Goal: Register for event/course

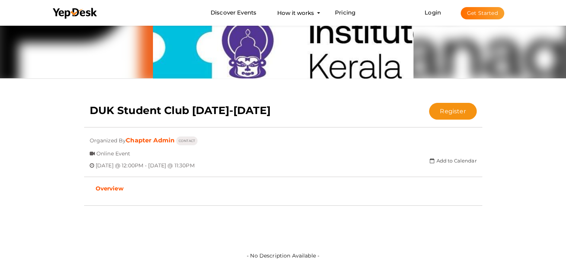
scroll to position [91, 0]
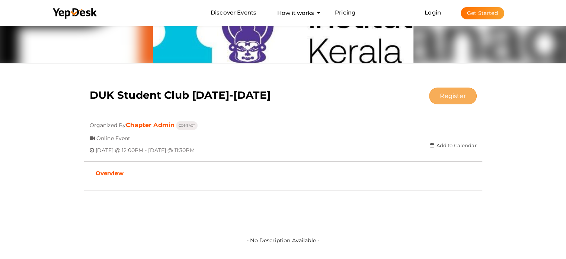
click at [456, 98] on button "Register" at bounding box center [452, 95] width 47 height 17
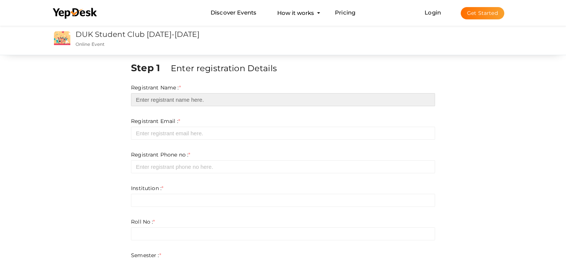
click at [184, 98] on input "text" at bounding box center [283, 99] width 304 height 13
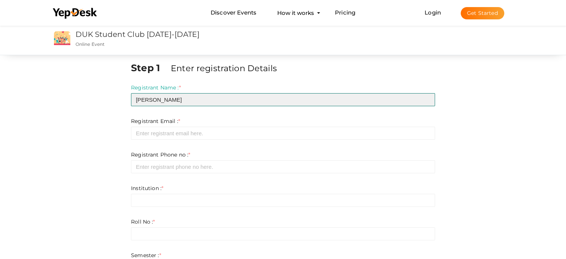
type input "[PERSON_NAME]"
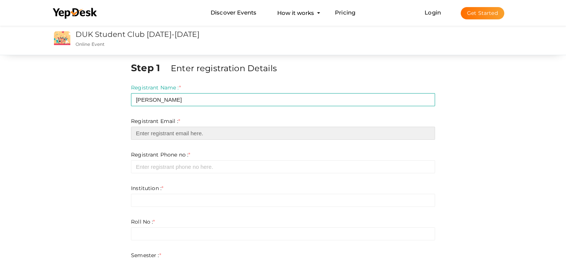
click at [179, 130] on input "email" at bounding box center [283, 133] width 304 height 13
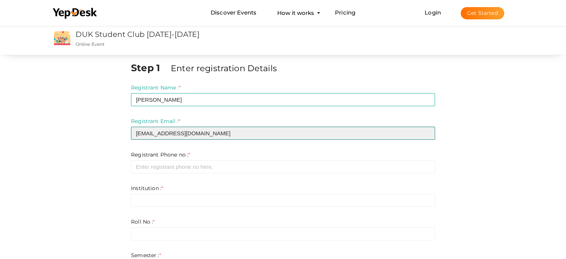
type input "[EMAIL_ADDRESS][DOMAIN_NAME]"
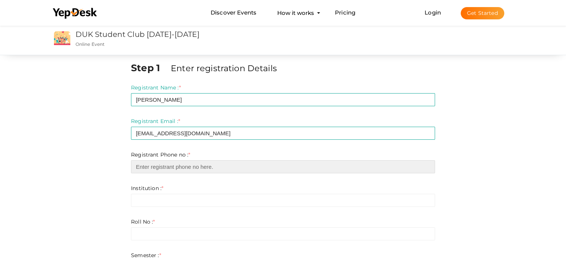
click at [171, 170] on input "number" at bounding box center [283, 166] width 304 height 13
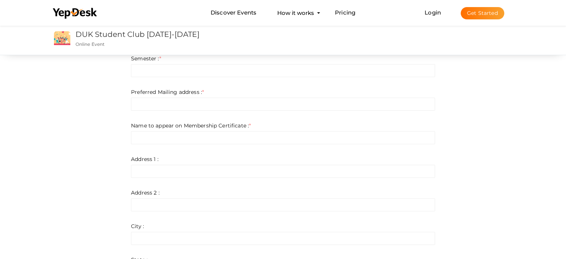
scroll to position [177, 0]
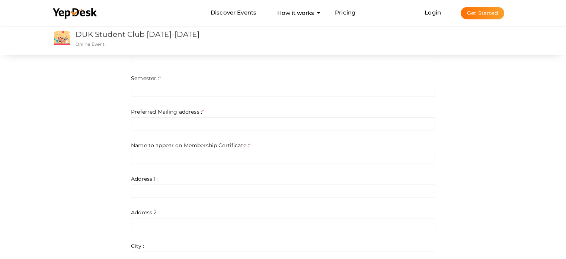
type input "8304992937"
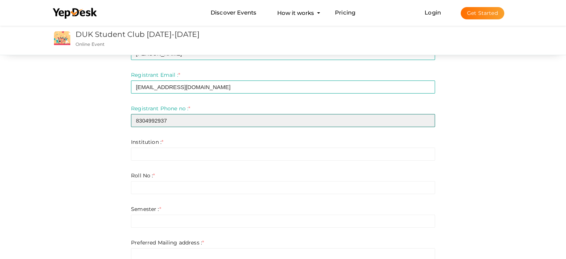
scroll to position [46, 0]
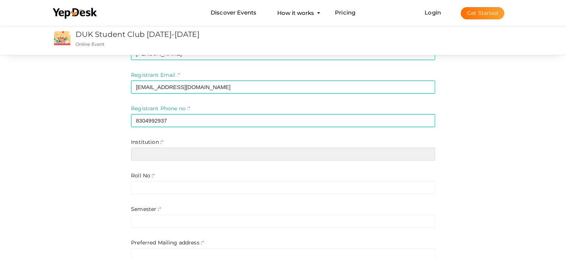
click at [166, 158] on input "text" at bounding box center [283, 153] width 304 height 13
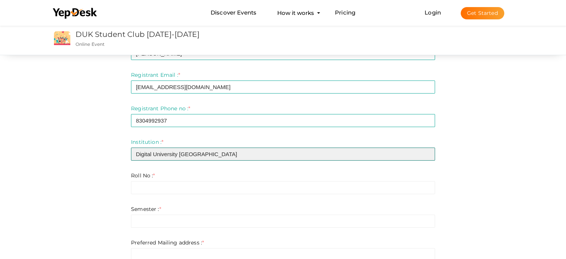
type input "Digital University [GEOGRAPHIC_DATA]"
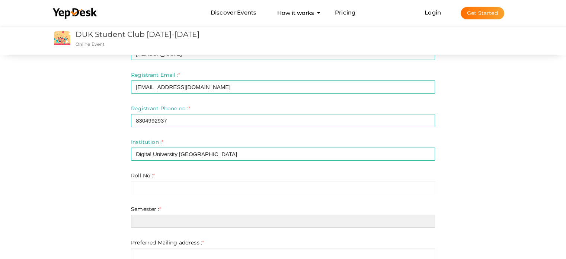
click at [163, 224] on input "text" at bounding box center [283, 220] width 304 height 13
type input "1"
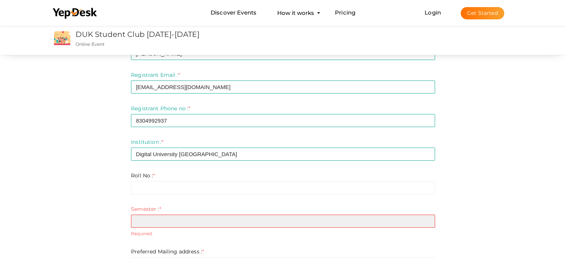
type input "S"
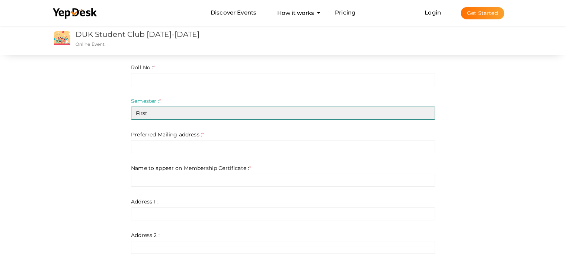
scroll to position [156, 0]
type input "First"
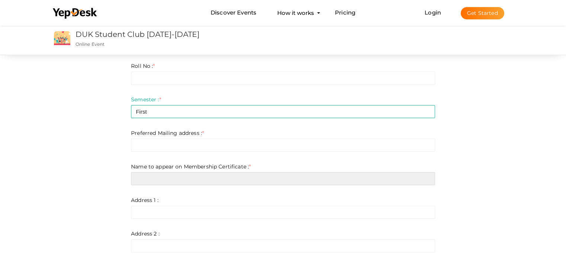
click at [177, 178] on input "text" at bounding box center [283, 178] width 304 height 13
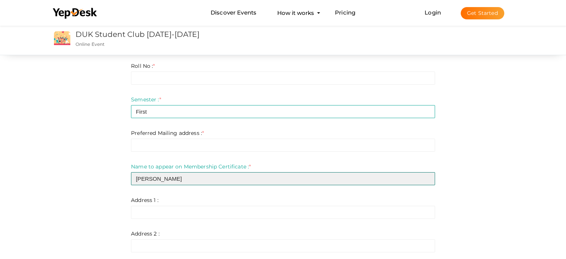
type input "[PERSON_NAME]"
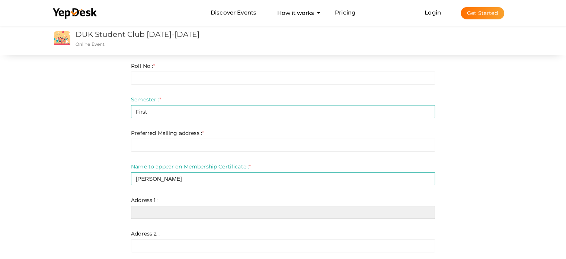
click at [166, 212] on input "text" at bounding box center [283, 211] width 304 height 13
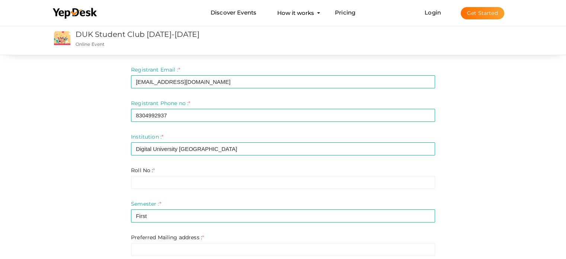
scroll to position [52, 0]
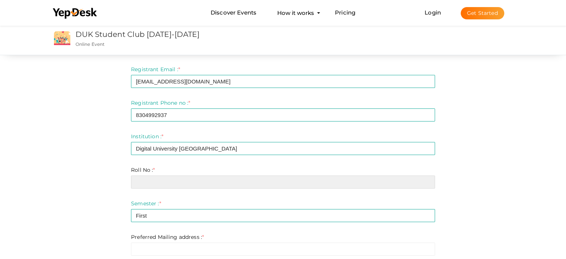
click at [158, 181] on input "text" at bounding box center [283, 181] width 304 height 13
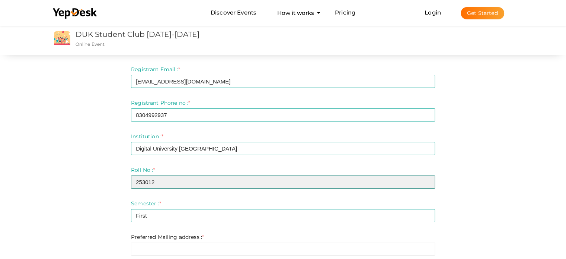
type input "253012"
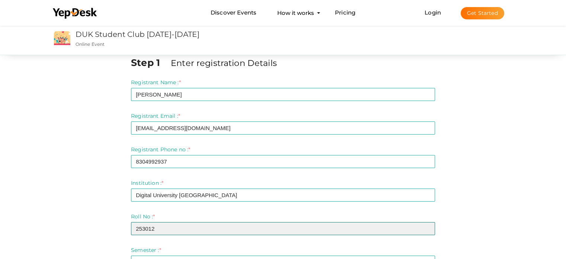
scroll to position [0, 0]
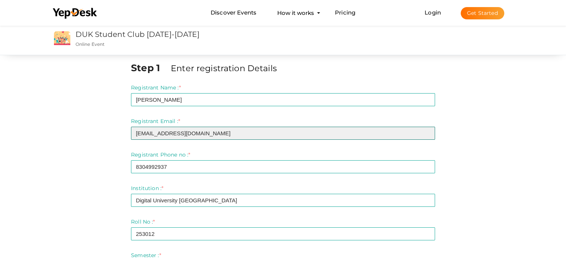
drag, startPoint x: 202, startPoint y: 134, endPoint x: 129, endPoint y: 131, distance: 73.7
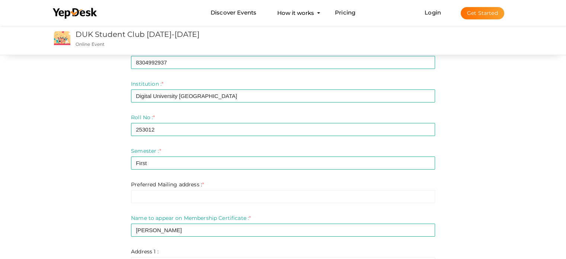
scroll to position [107, 0]
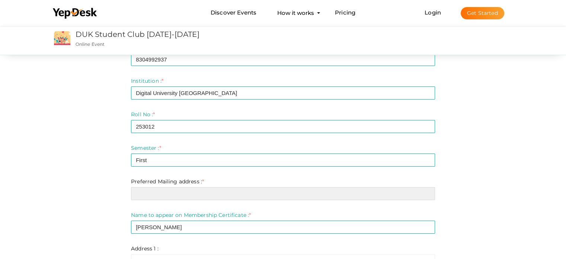
click at [161, 195] on input "text" at bounding box center [283, 193] width 304 height 13
paste input "[EMAIL_ADDRESS][DOMAIN_NAME]"
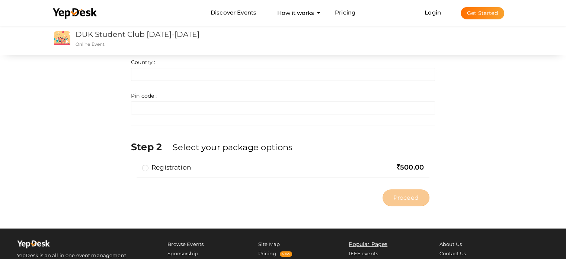
scroll to position [432, 0]
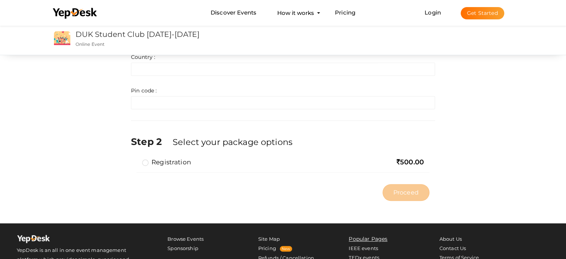
type input "[EMAIL_ADDRESS][DOMAIN_NAME]"
click at [147, 163] on label "Registration" at bounding box center [166, 161] width 49 height 9
click at [135, 159] on input "Registration" at bounding box center [135, 159] width 0 height 0
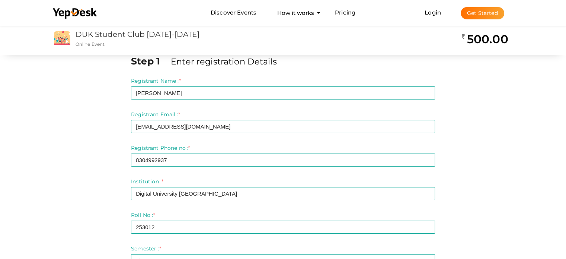
scroll to position [0, 0]
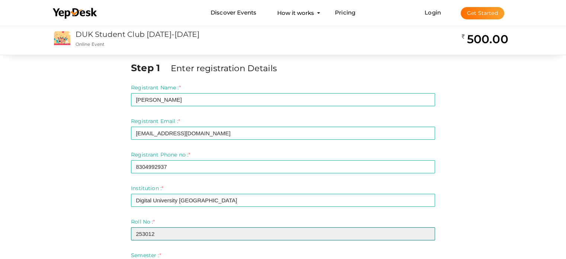
drag, startPoint x: 156, startPoint y: 237, endPoint x: 122, endPoint y: 242, distance: 35.0
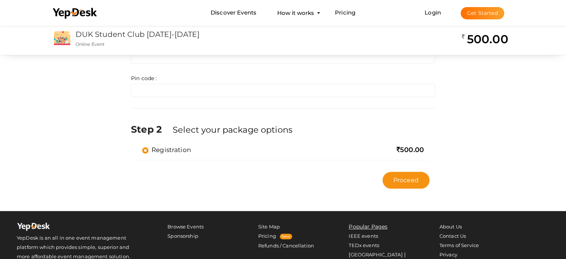
scroll to position [446, 0]
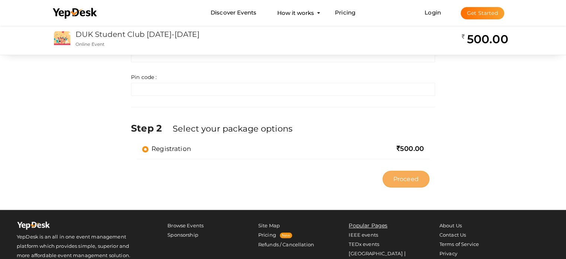
type input "253012"
click at [413, 173] on button "Proceed" at bounding box center [405, 178] width 47 height 17
type input "N/A"
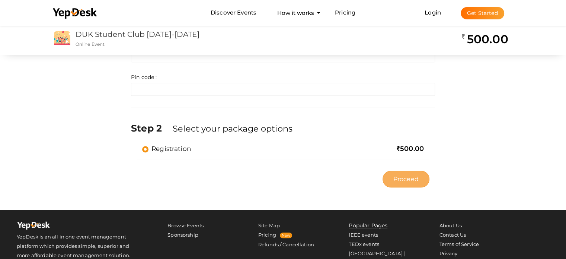
type input "N/A"
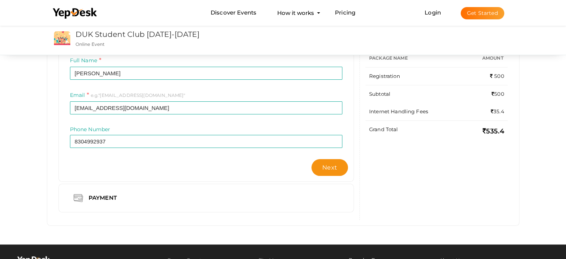
scroll to position [98, 0]
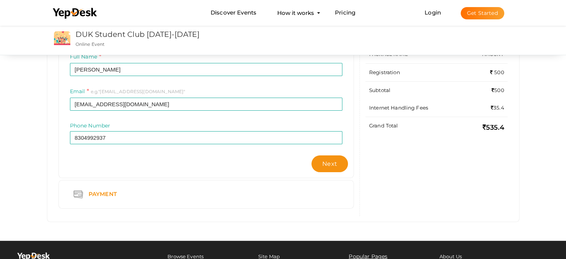
click at [204, 201] on div "Payment" at bounding box center [206, 194] width 272 height 17
click at [326, 164] on span "Next" at bounding box center [329, 163] width 15 height 7
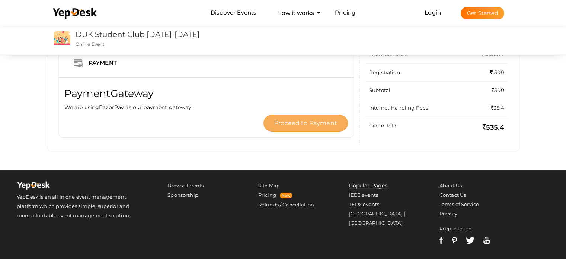
click at [310, 124] on span "Proceed to Payment" at bounding box center [305, 122] width 63 height 7
